Goal: Task Accomplishment & Management: Manage account settings

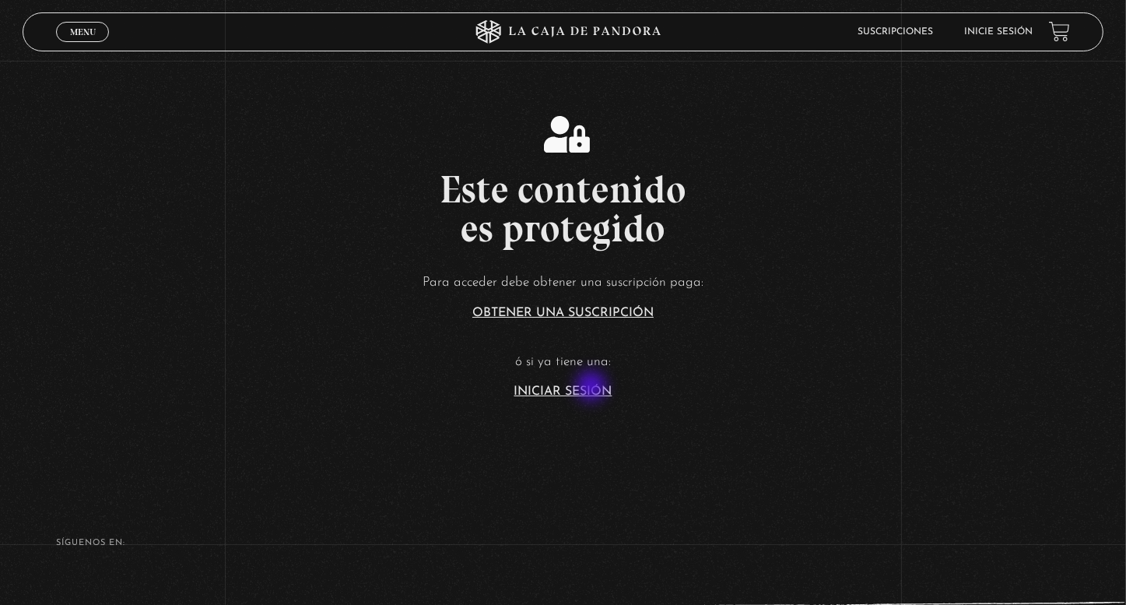
click at [593, 387] on link "Iniciar Sesión" at bounding box center [563, 391] width 98 height 12
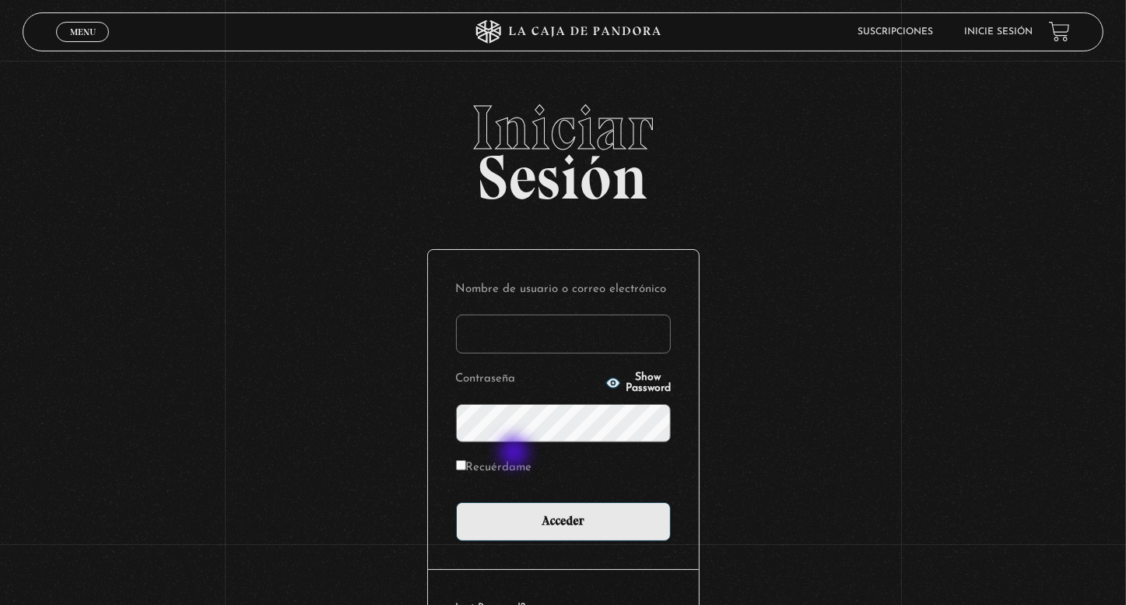
type input "[EMAIL_ADDRESS][DOMAIN_NAME]"
click at [514, 456] on label "Recuérdame" at bounding box center [494, 468] width 76 height 24
click at [466, 460] on input "Recuérdame" at bounding box center [461, 465] width 10 height 10
click at [516, 470] on label "Recuérdame" at bounding box center [494, 468] width 76 height 24
click at [466, 470] on input "Recuérdame" at bounding box center [461, 465] width 10 height 10
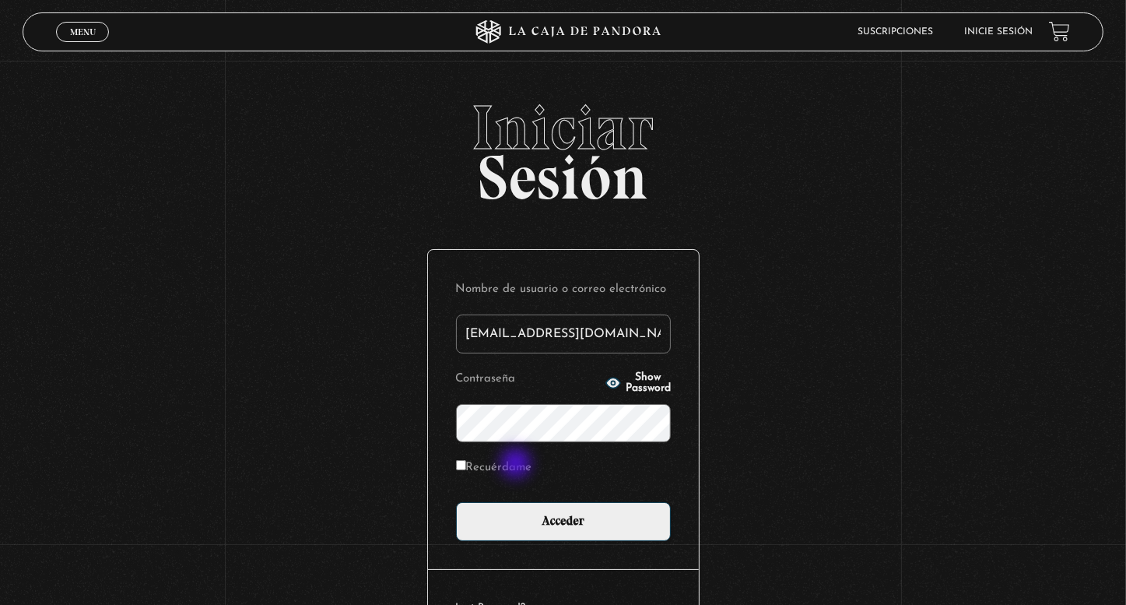
click at [516, 462] on label "Recuérdame" at bounding box center [494, 468] width 76 height 24
click at [466, 462] on input "Recuérdame" at bounding box center [461, 465] width 10 height 10
checkbox input "true"
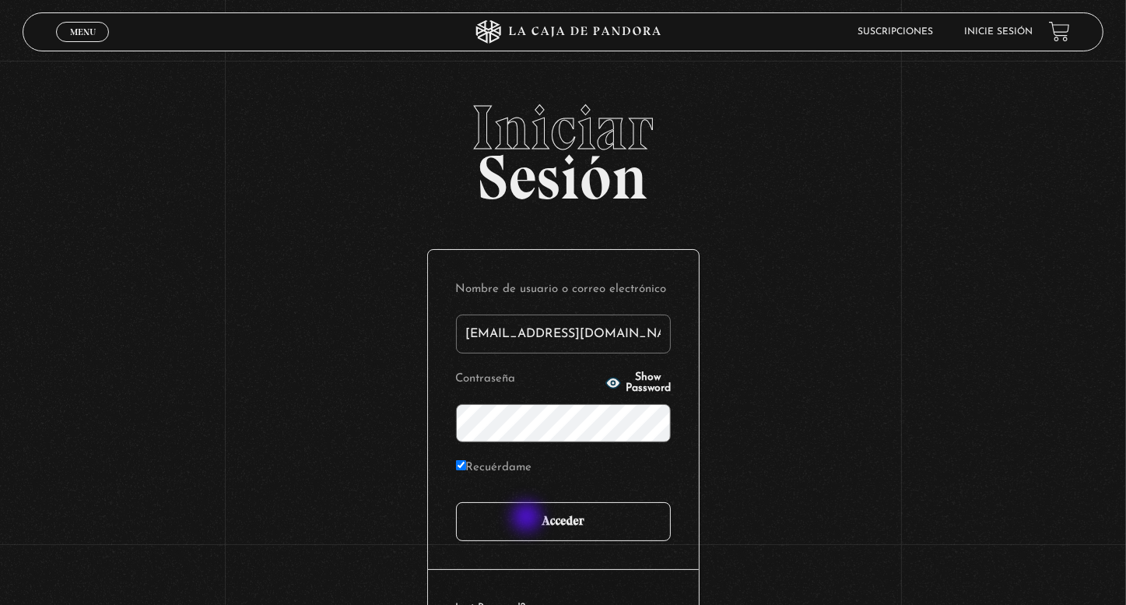
click at [530, 522] on input "Acceder" at bounding box center [563, 521] width 215 height 39
